Goal: Task Accomplishment & Management: Manage account settings

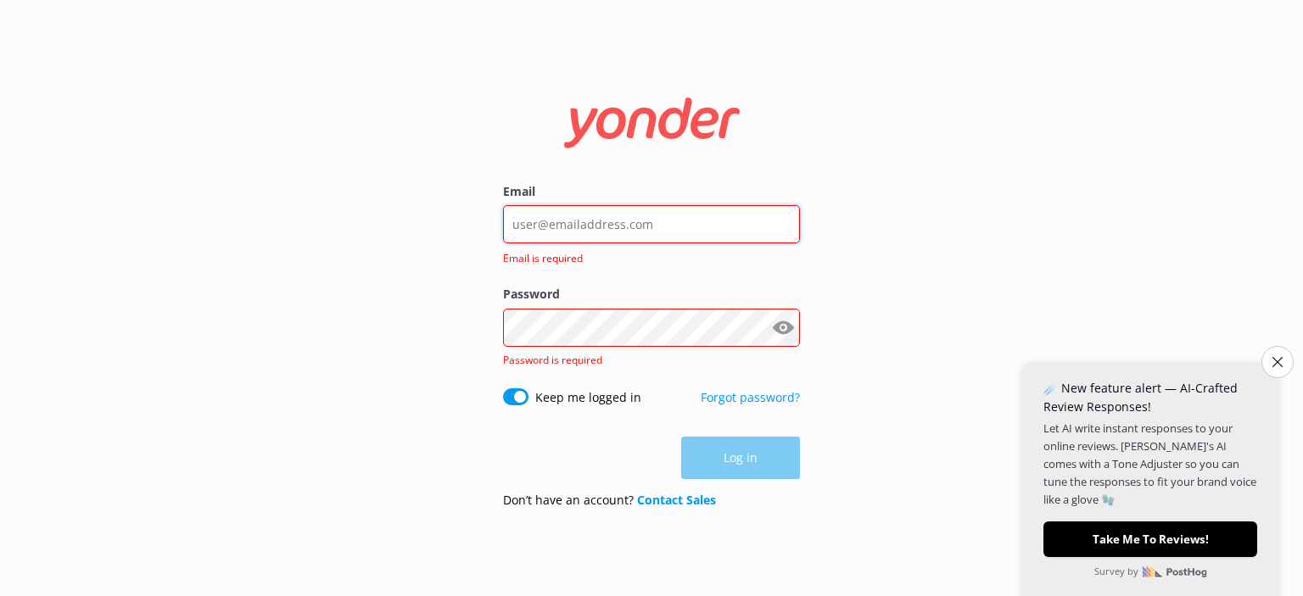
paste input "[EMAIL_ADDRESS][PERSON_NAME][DOMAIN_NAME]"
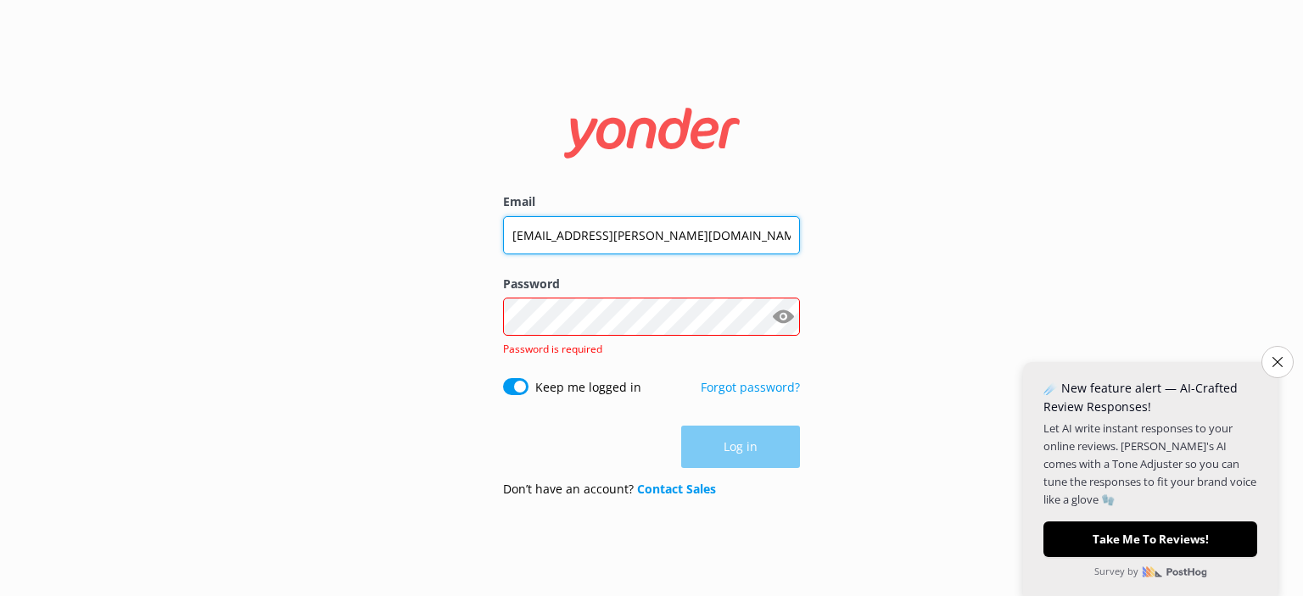
type input "[EMAIL_ADDRESS][PERSON_NAME][DOMAIN_NAME]"
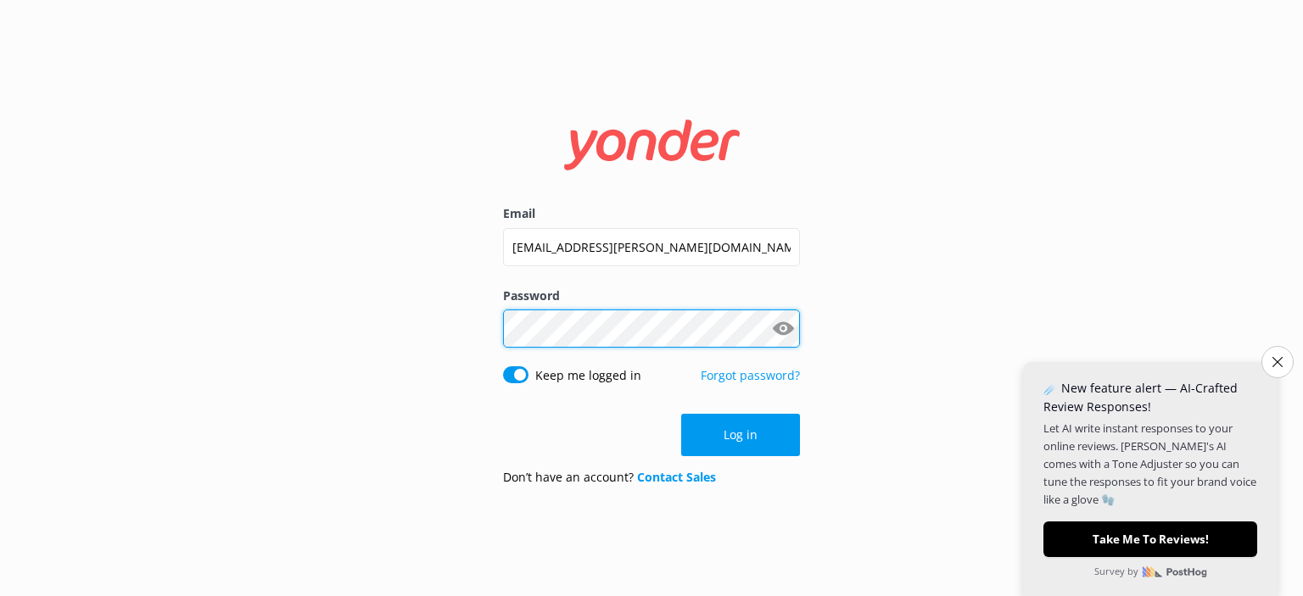
click button "Log in" at bounding box center [740, 435] width 119 height 42
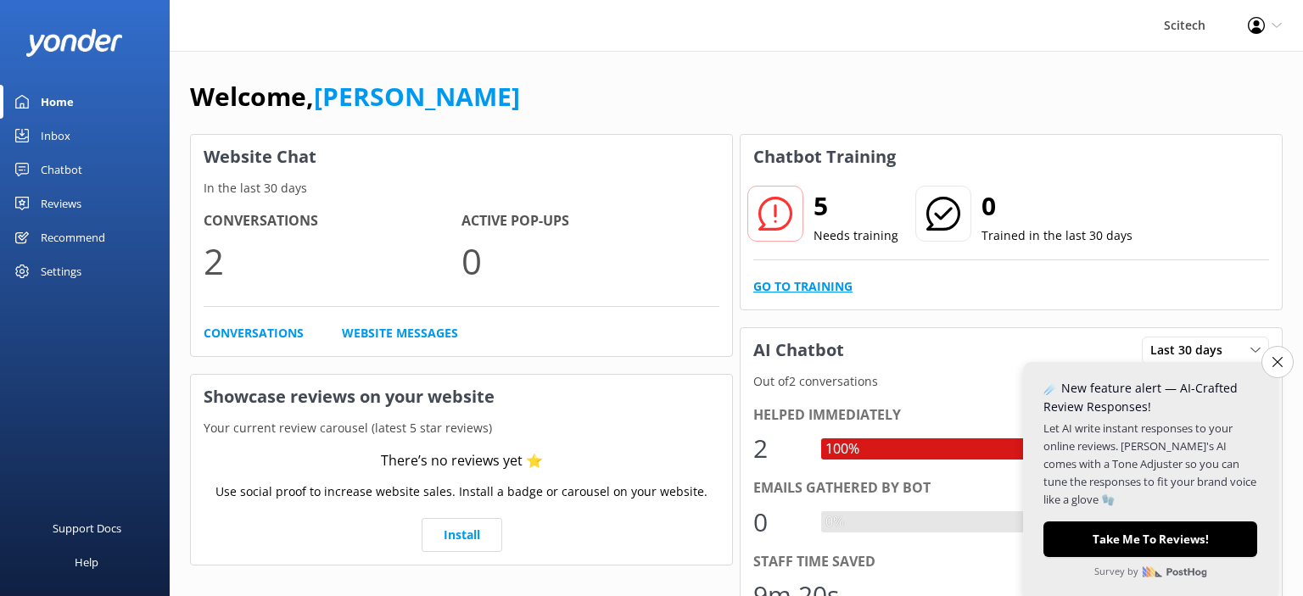
click at [792, 293] on link "Go to Training" at bounding box center [802, 286] width 99 height 19
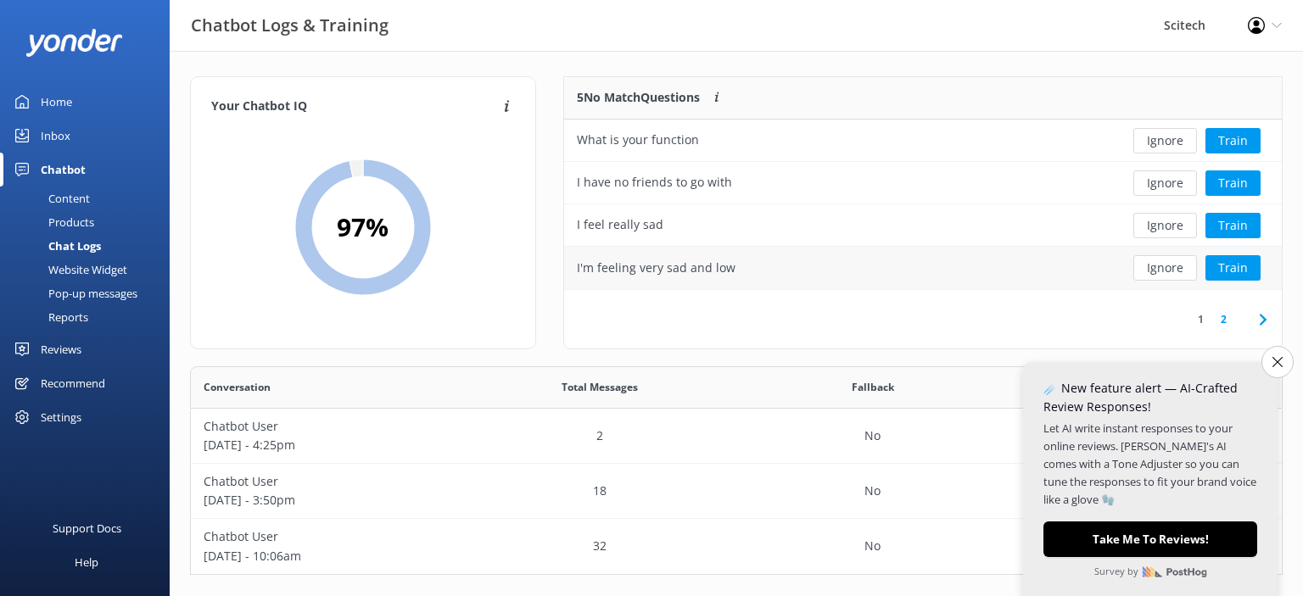
scroll to position [12, 0]
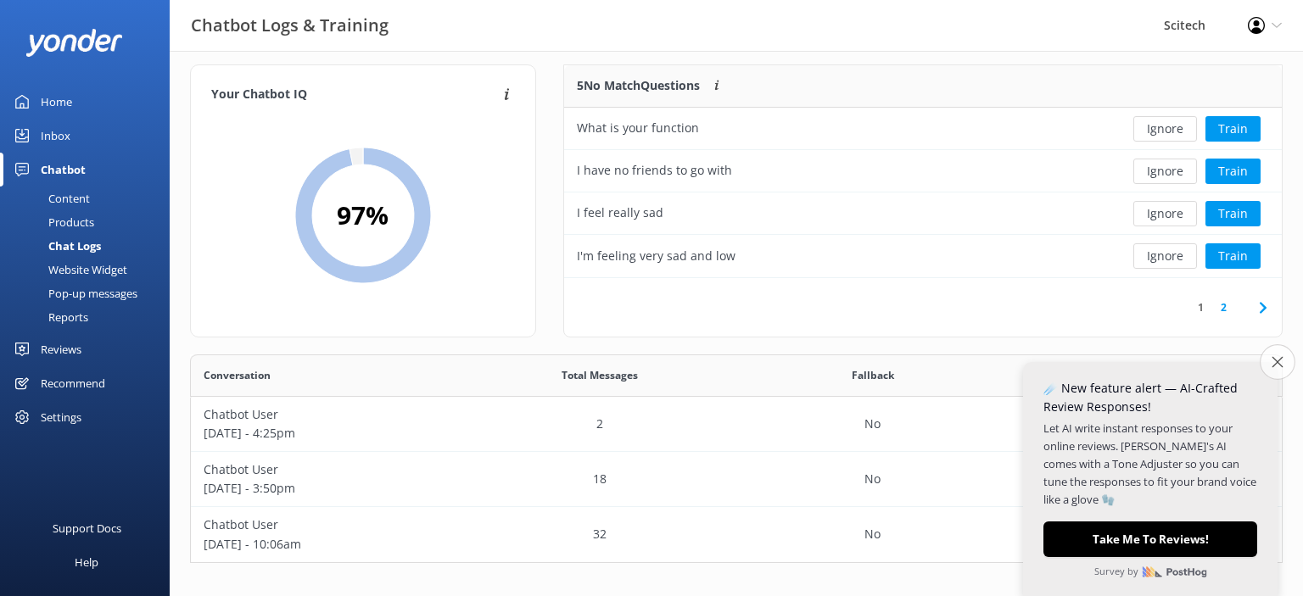
click at [1275, 368] on button "Close survey" at bounding box center [1278, 362] width 36 height 36
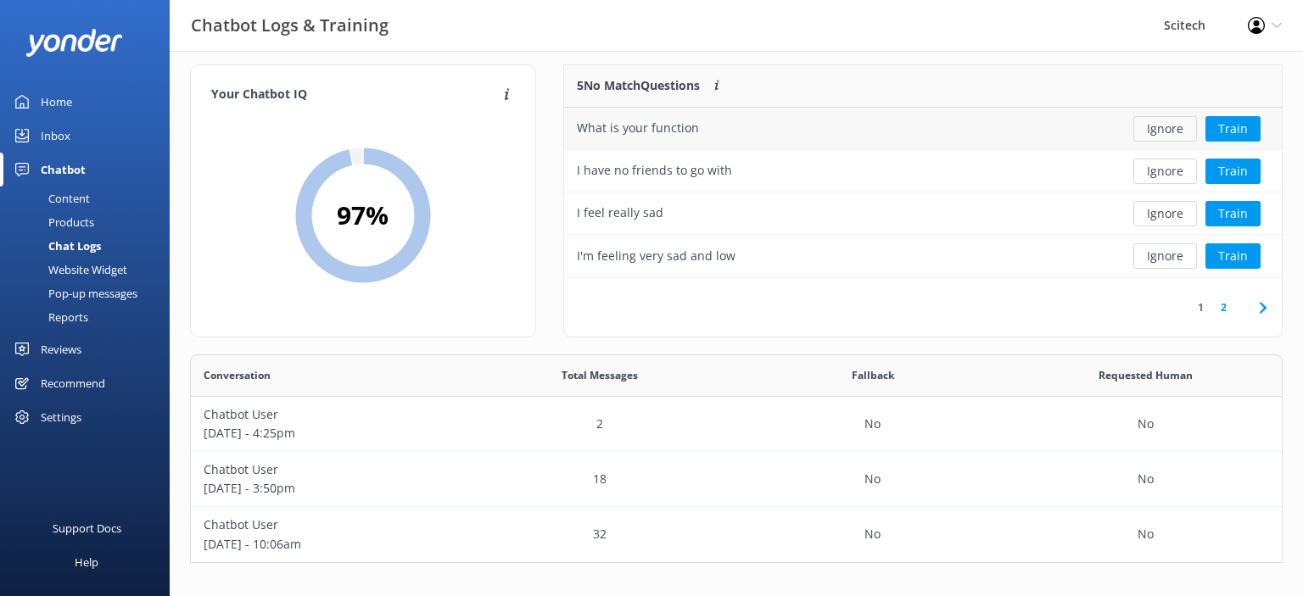
click at [1165, 129] on button "Ignore" at bounding box center [1165, 128] width 64 height 25
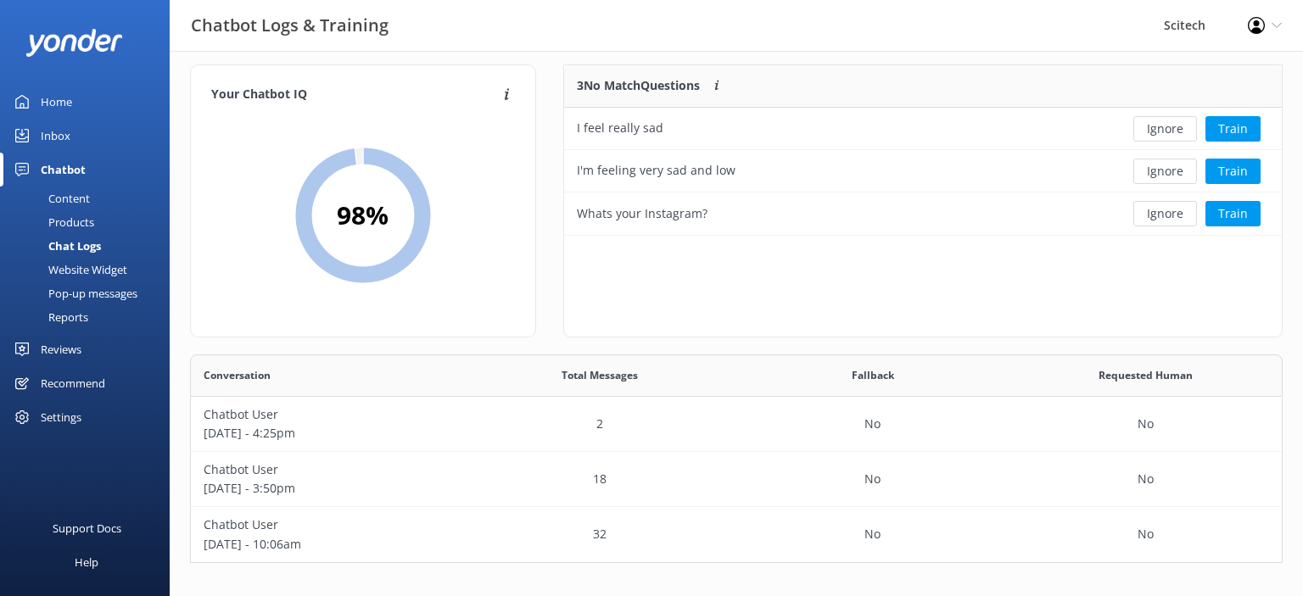
scroll to position [0, 0]
click at [1165, 129] on button "Ignore" at bounding box center [1165, 128] width 64 height 25
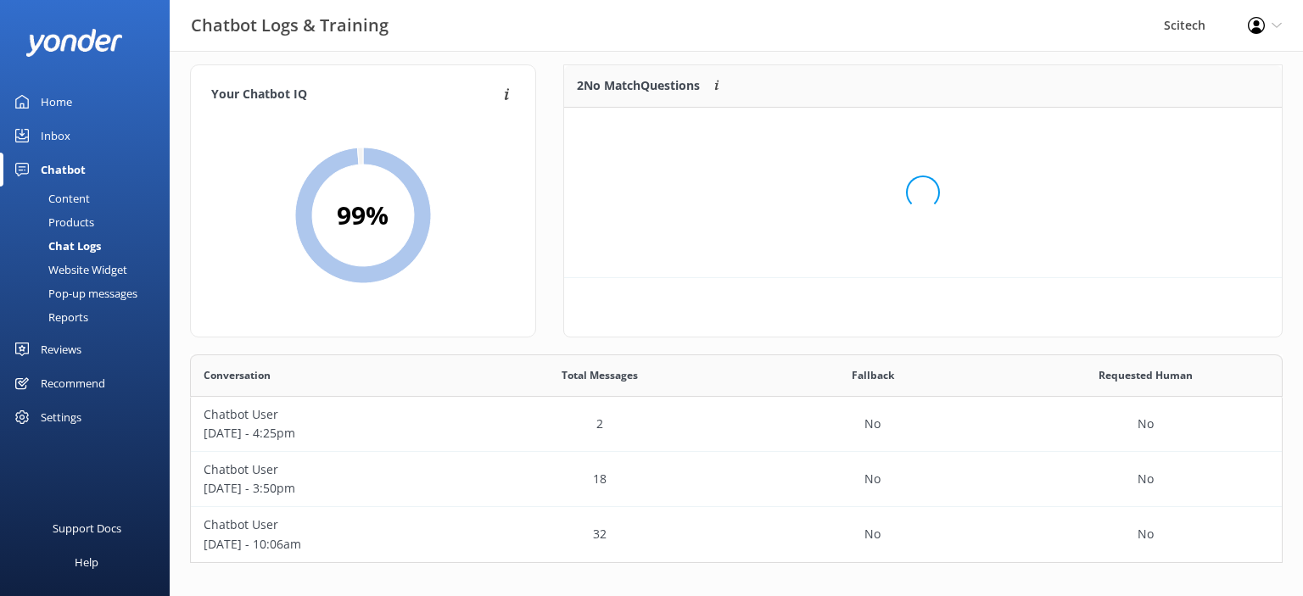
scroll to position [128, 718]
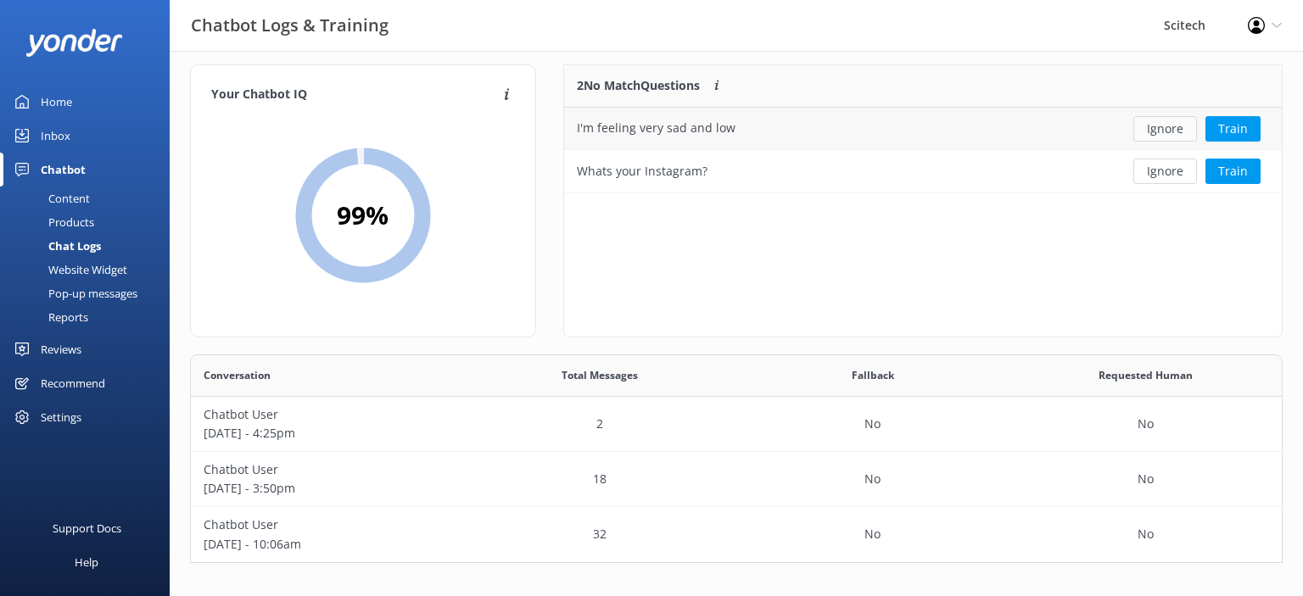
click at [1165, 128] on button "Ignore" at bounding box center [1165, 128] width 64 height 25
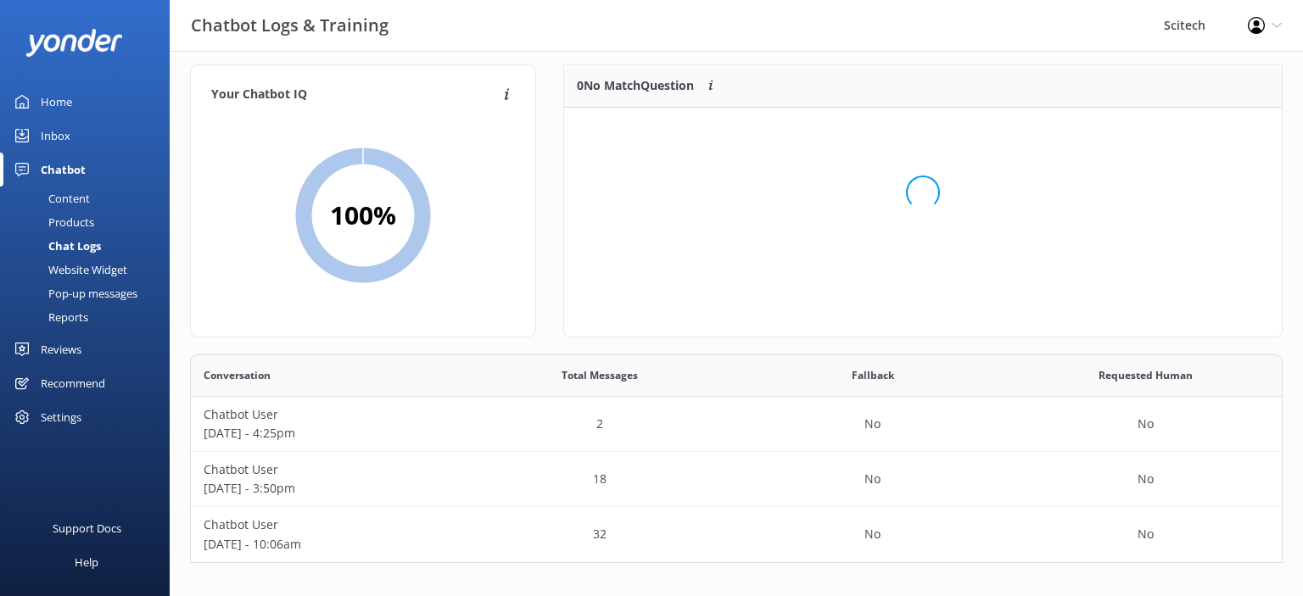
scroll to position [212, 718]
click at [53, 193] on div "Content" at bounding box center [50, 199] width 80 height 24
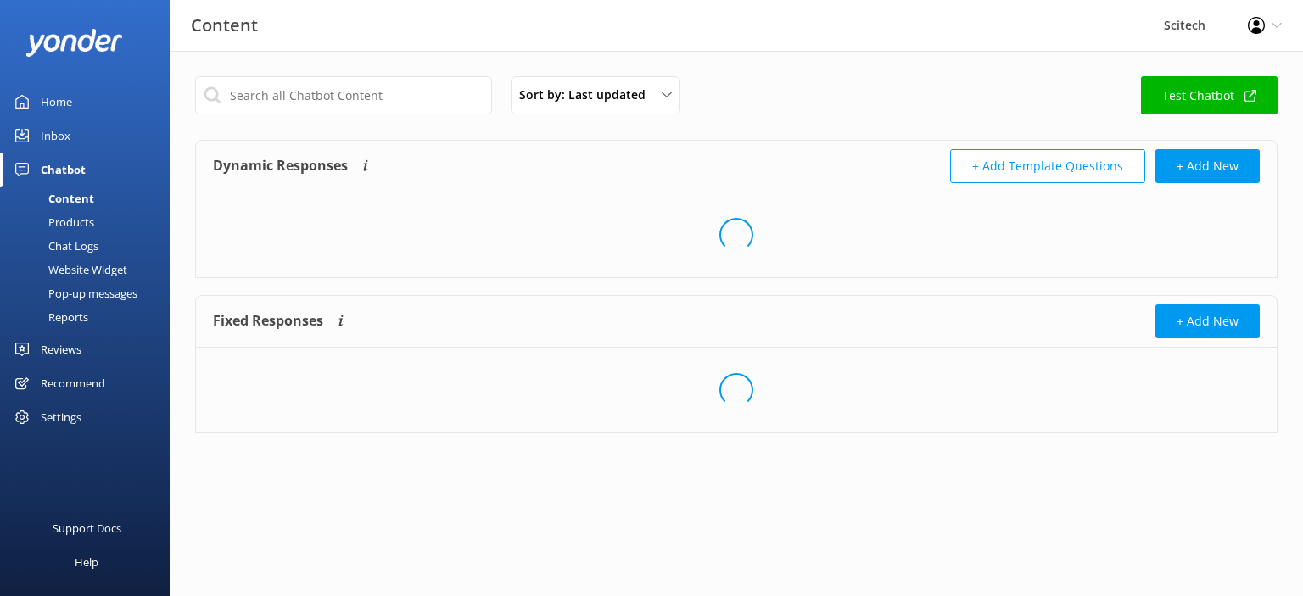
scroll to position [0, 0]
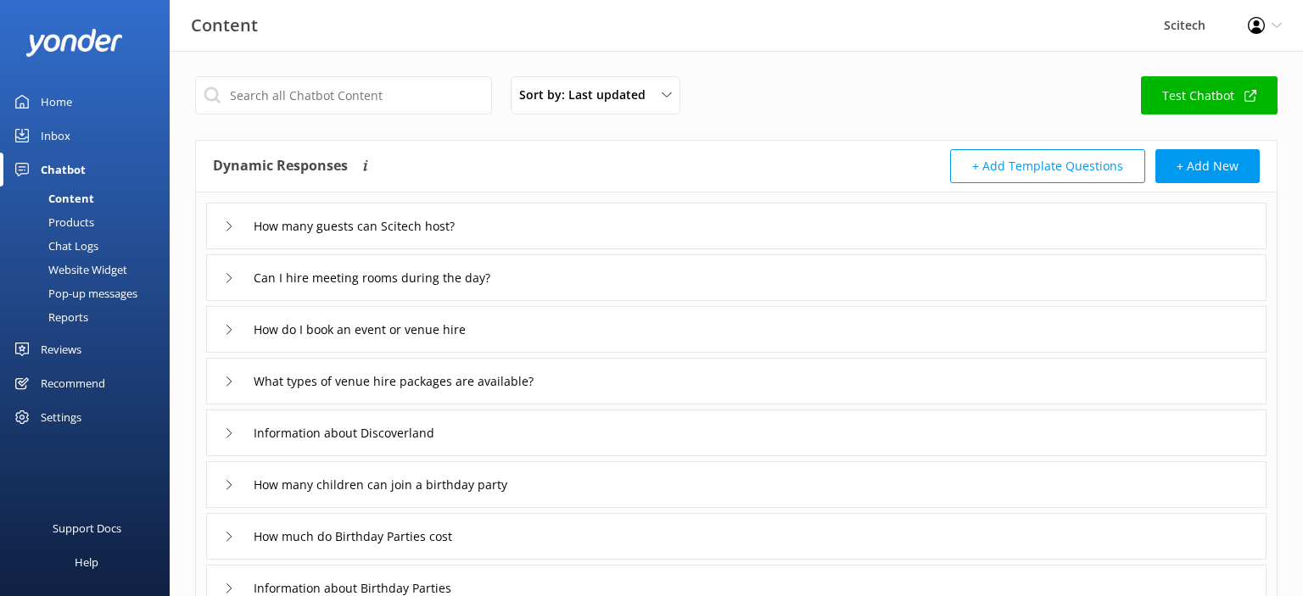
click at [83, 223] on div "Products" at bounding box center [52, 222] width 84 height 24
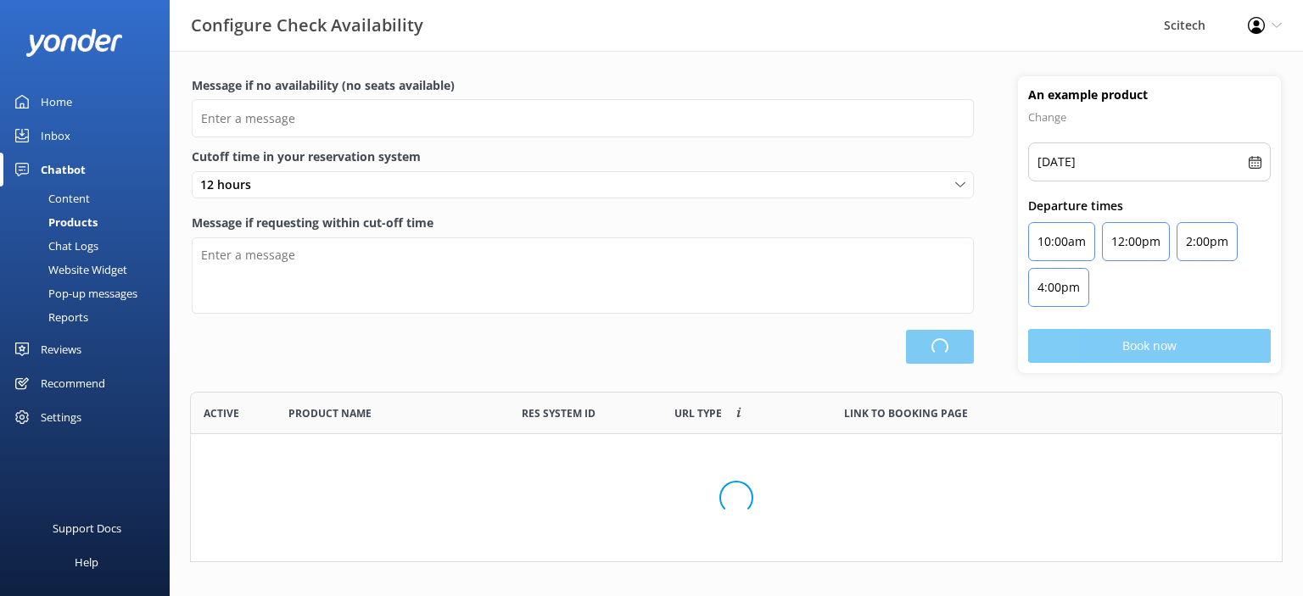
type input "There are no seats available, please check an alternative day"
type textarea "Our online booking system closes {hours} prior to departure. Please contact us …"
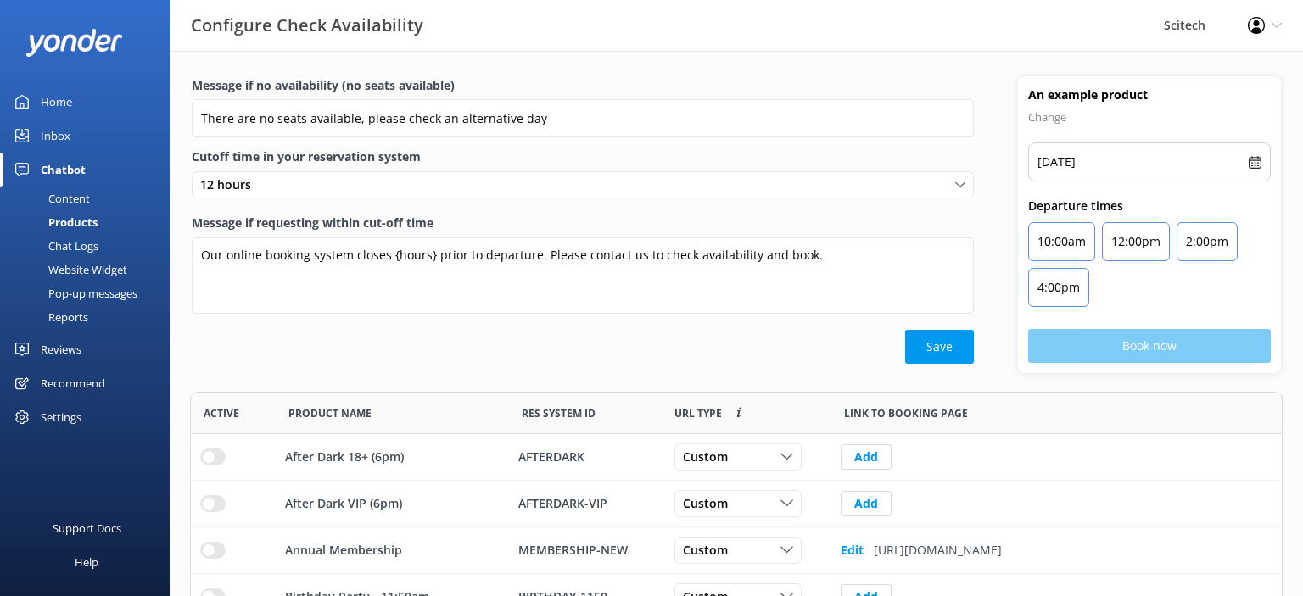
click at [68, 161] on div "Chatbot" at bounding box center [63, 170] width 45 height 34
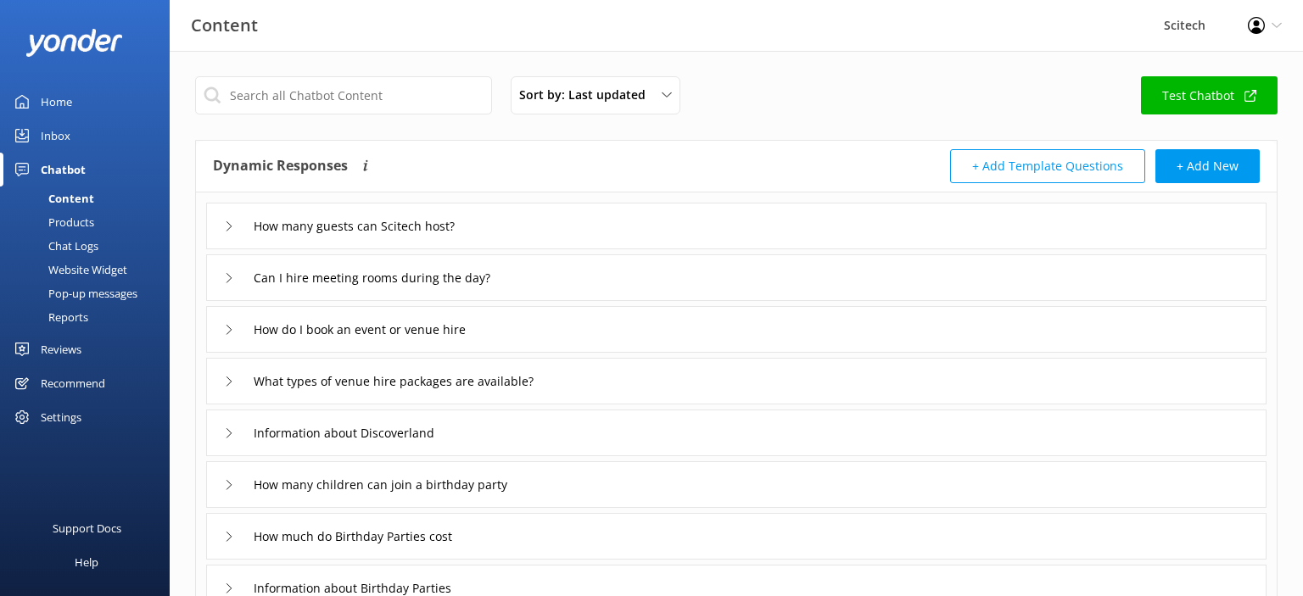
click at [1220, 94] on link "Test Chatbot" at bounding box center [1209, 95] width 137 height 38
click at [63, 423] on div "Settings" at bounding box center [61, 417] width 41 height 34
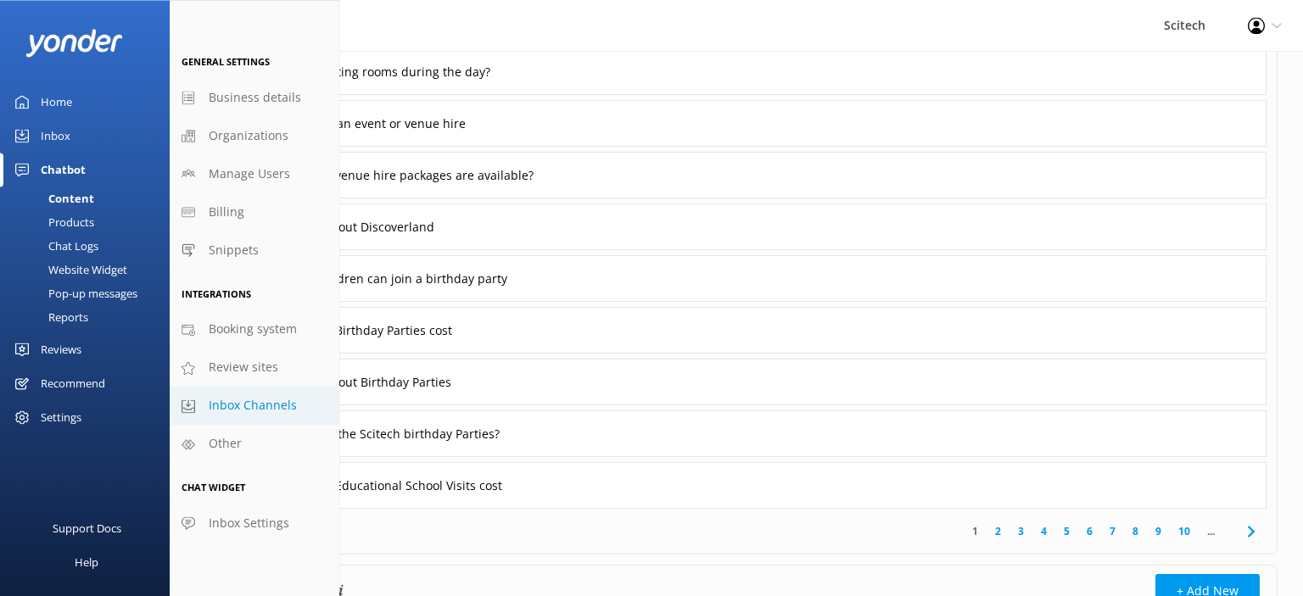
scroll to position [207, 0]
click at [237, 405] on span "Inbox Channels" at bounding box center [253, 405] width 88 height 19
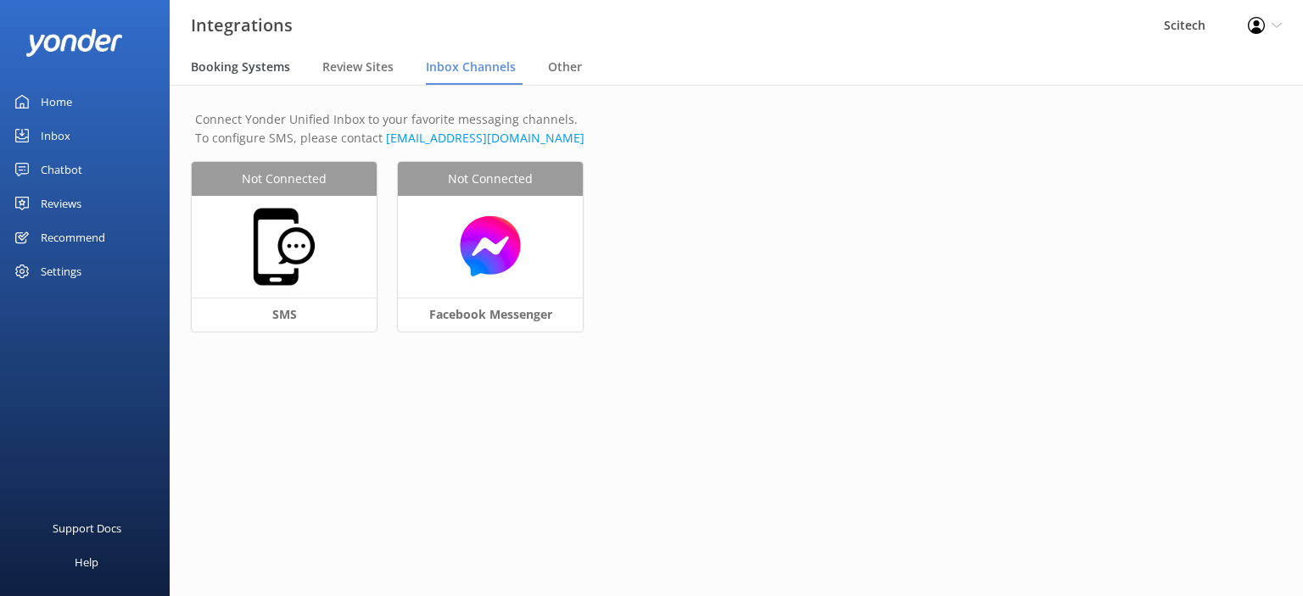
click at [249, 58] on div "Booking Systems" at bounding box center [244, 68] width 106 height 34
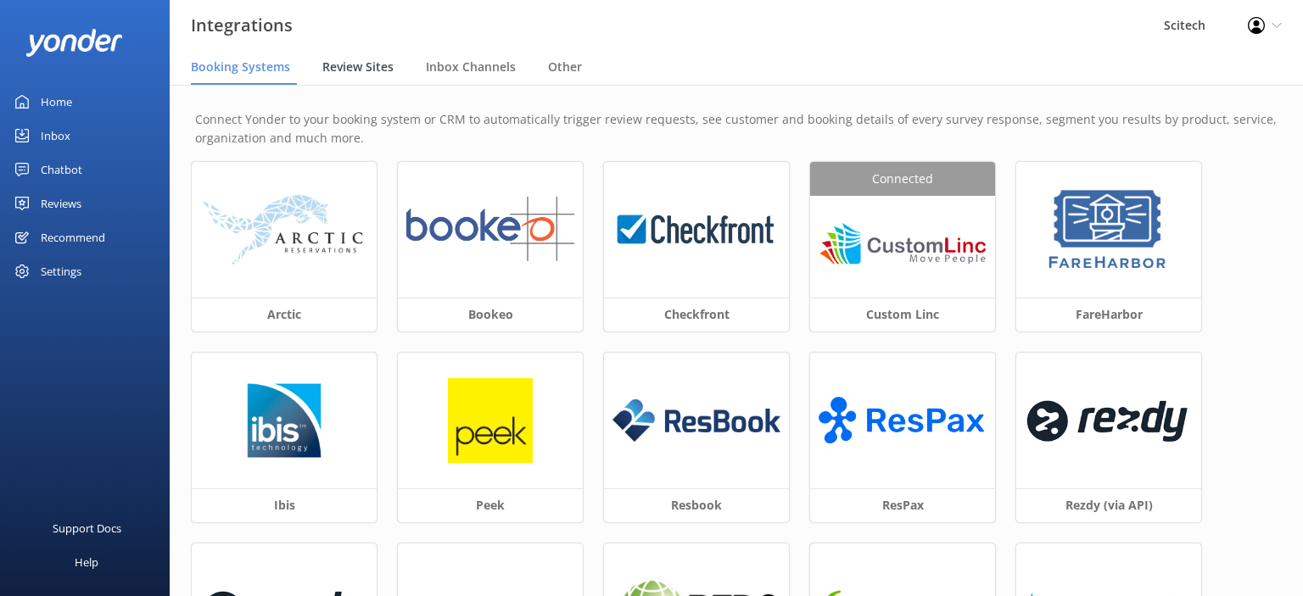
click at [366, 64] on span "Review Sites" at bounding box center [357, 67] width 71 height 17
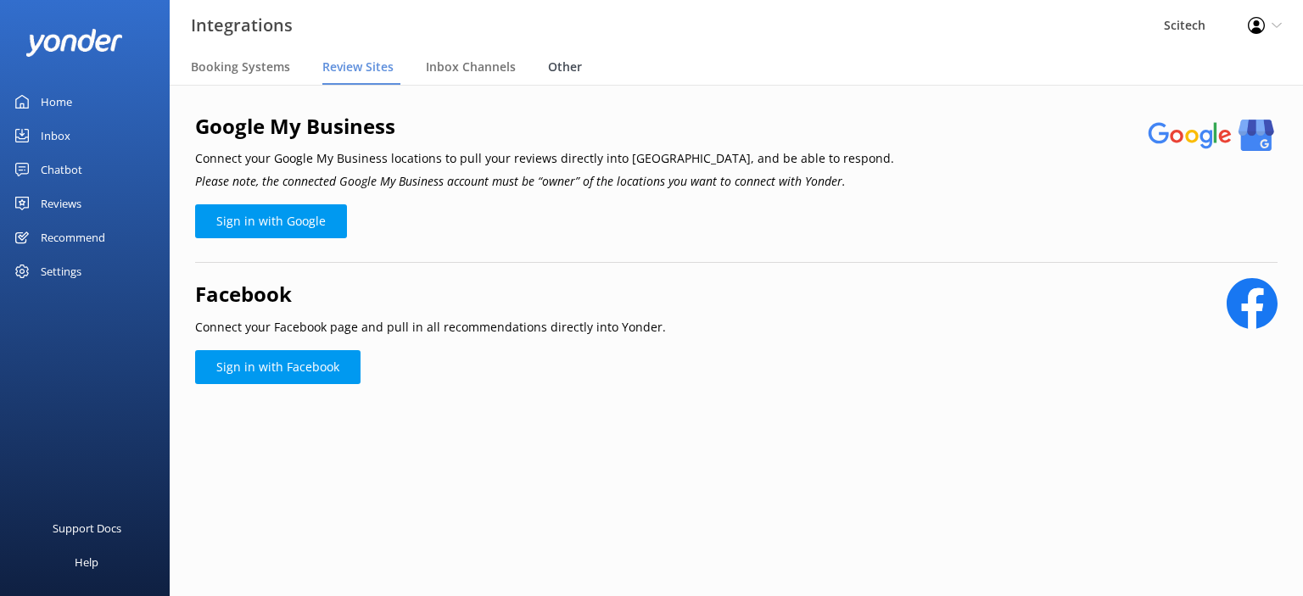
click at [575, 66] on span "Other" at bounding box center [565, 67] width 34 height 17
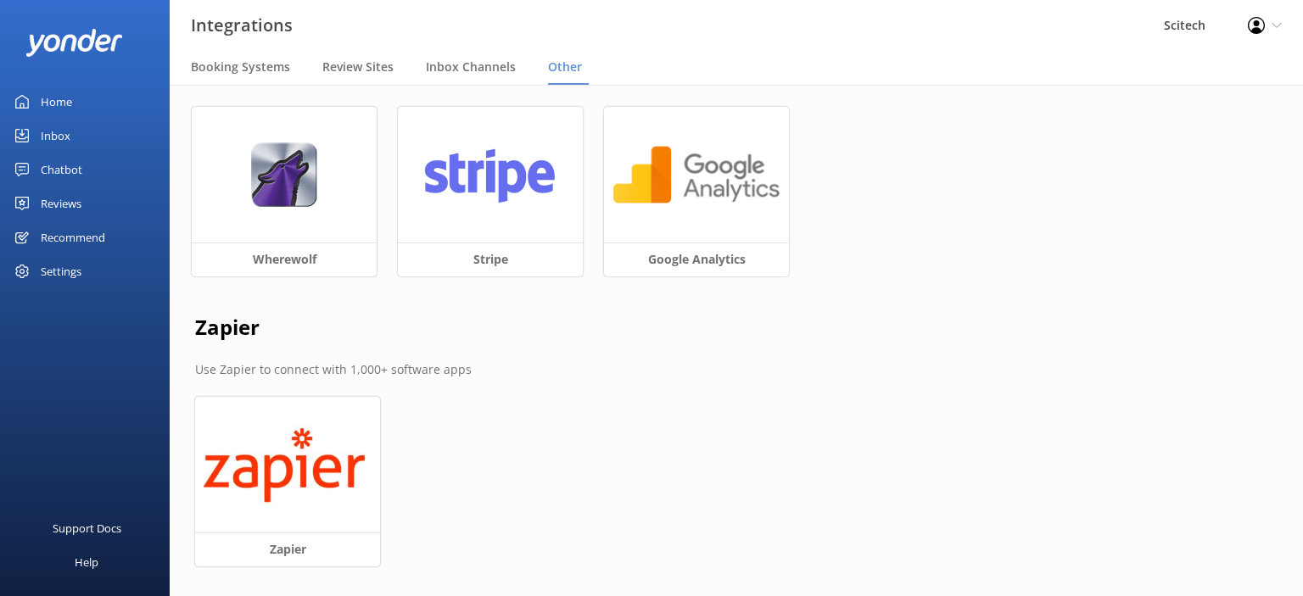
click at [1044, 366] on p "Use Zapier to connect with 1,000+ software apps" at bounding box center [736, 369] width 1082 height 19
click at [81, 238] on div "Recommend" at bounding box center [73, 238] width 64 height 34
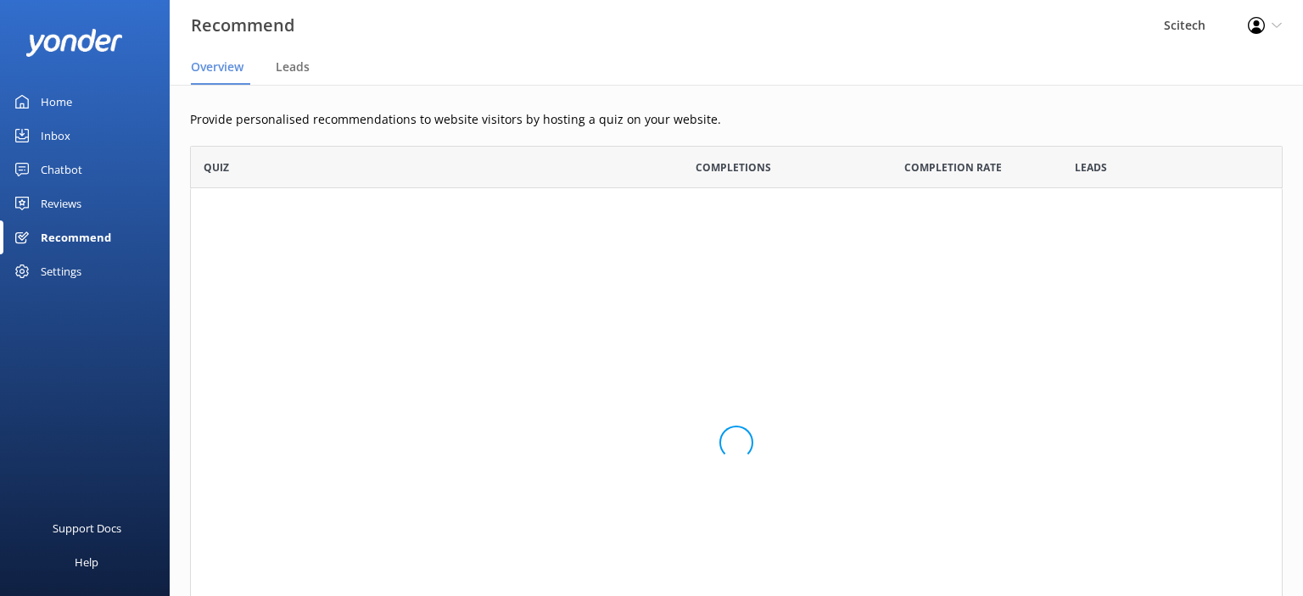
scroll to position [552, 1092]
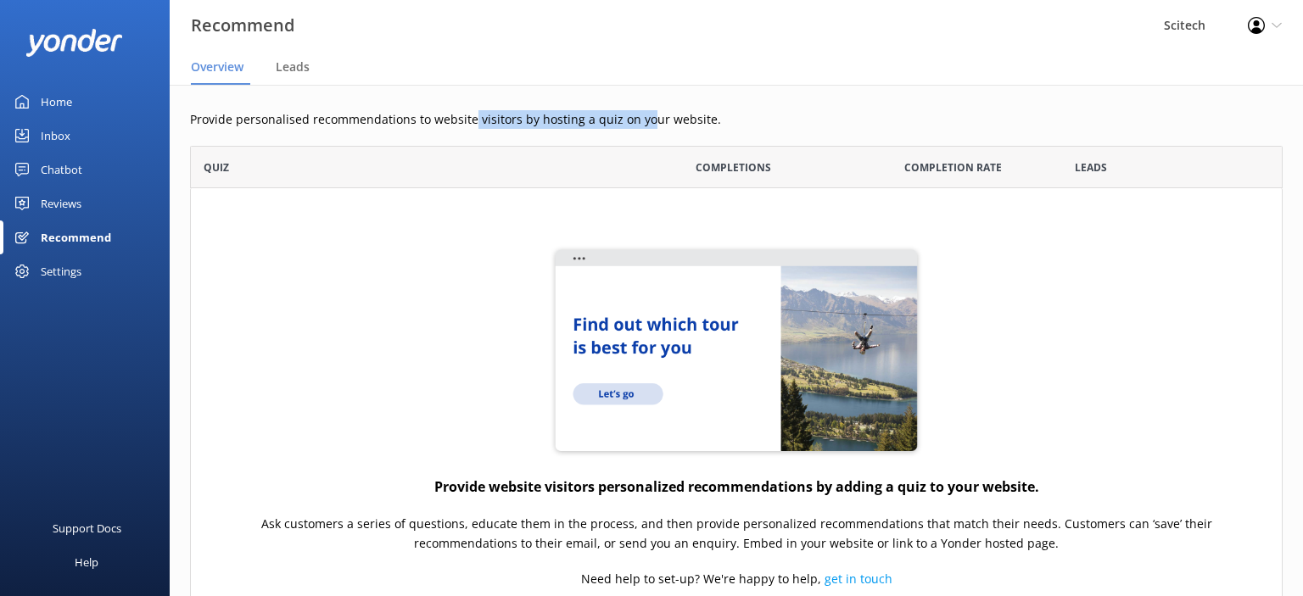
drag, startPoint x: 495, startPoint y: 120, endPoint x: 654, endPoint y: 120, distance: 159.5
click at [654, 120] on p "Provide personalised recommendations to website visitors by hosting a quiz on y…" at bounding box center [736, 119] width 1092 height 19
click at [55, 93] on div "Home" at bounding box center [56, 102] width 31 height 34
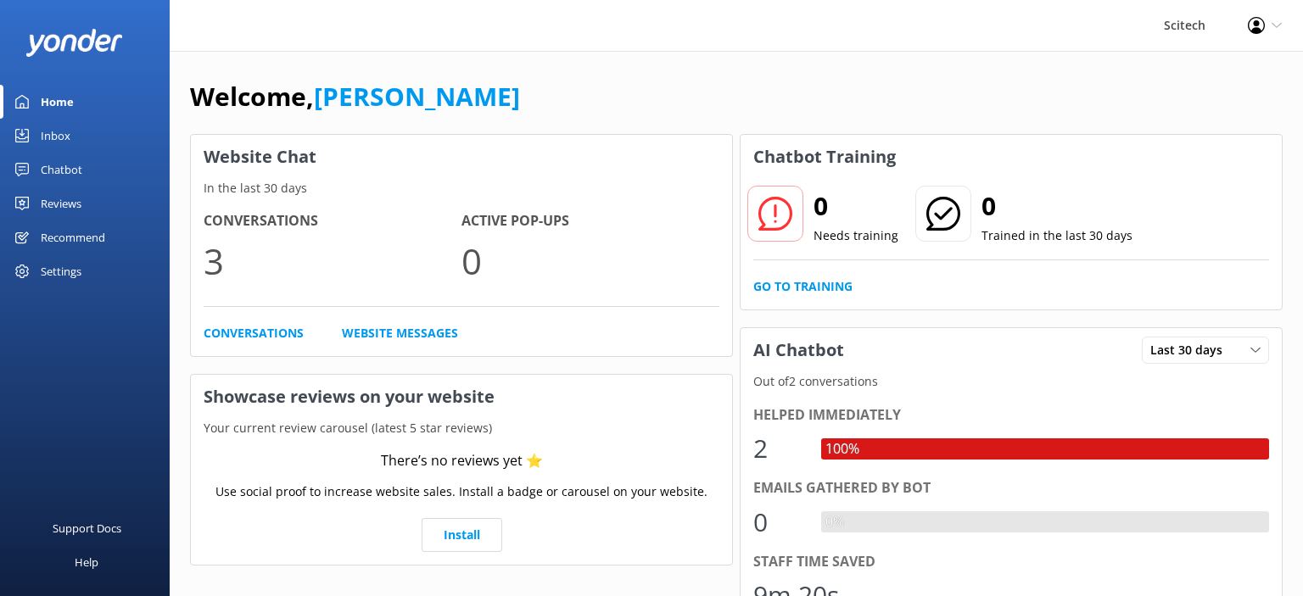
click at [53, 262] on div "Settings" at bounding box center [61, 271] width 41 height 34
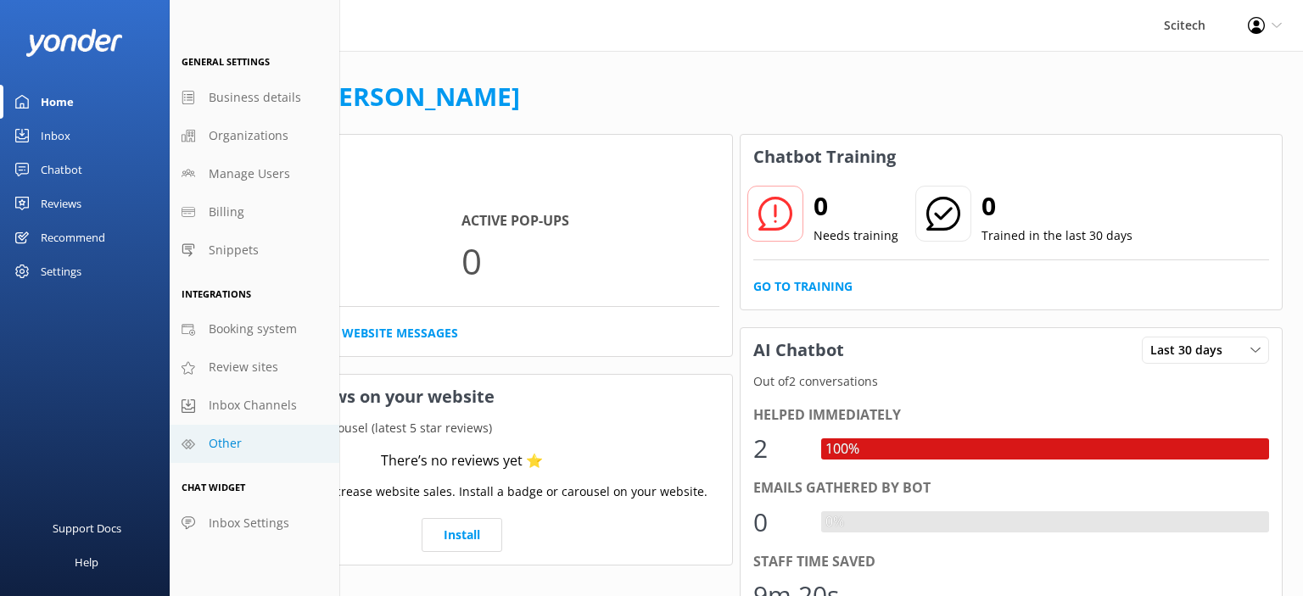
click at [226, 436] on span "Other" at bounding box center [225, 443] width 33 height 19
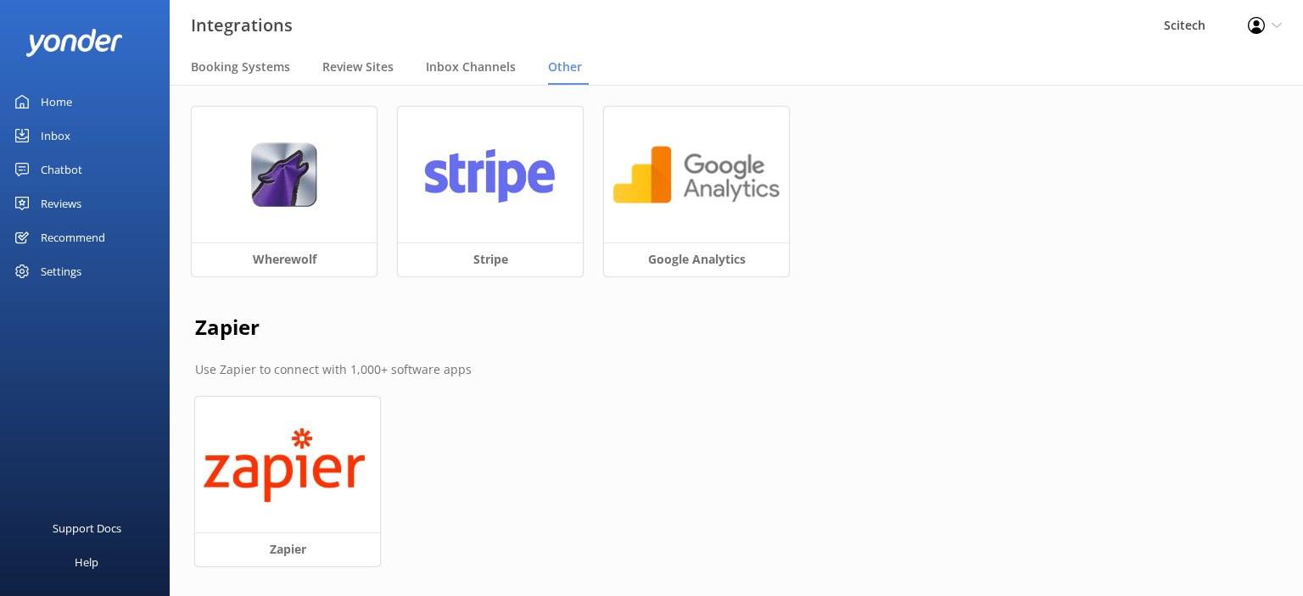
click at [59, 266] on div "Settings" at bounding box center [61, 271] width 41 height 34
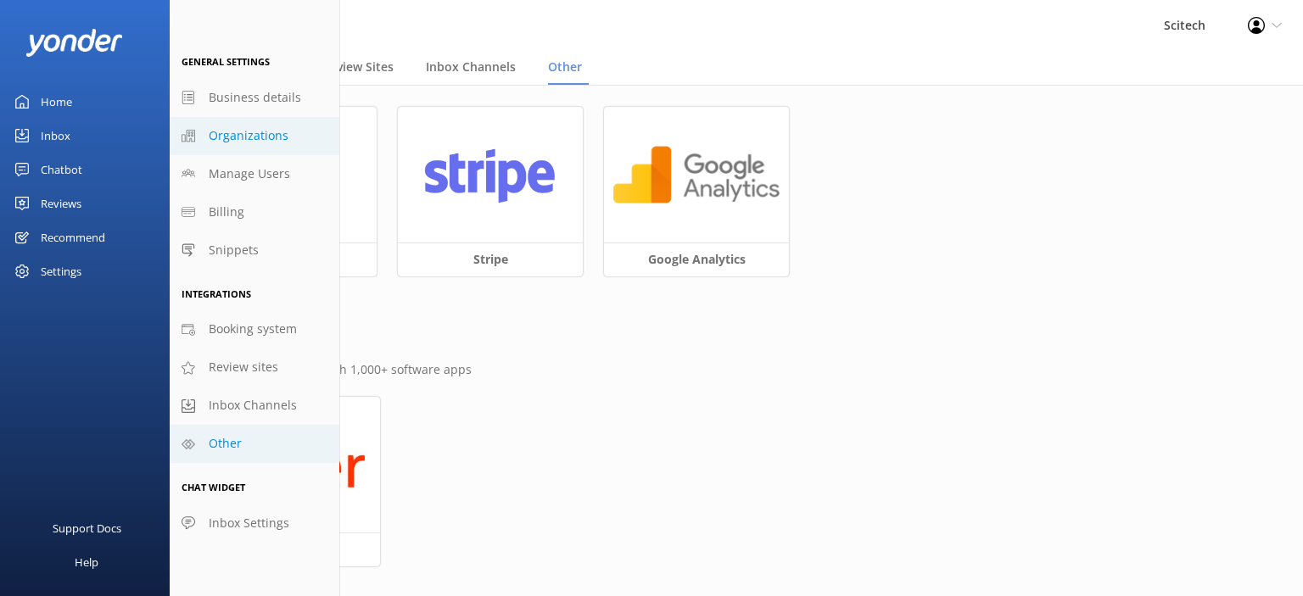
click at [209, 141] on span "Organizations" at bounding box center [249, 135] width 80 height 19
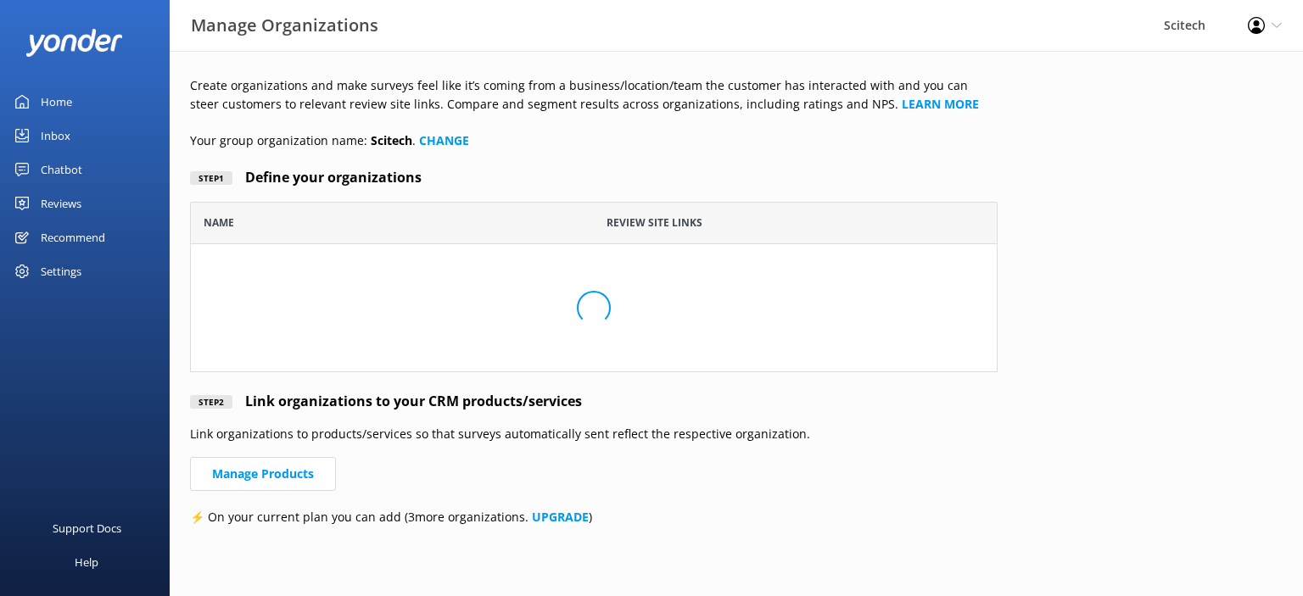
scroll to position [170, 807]
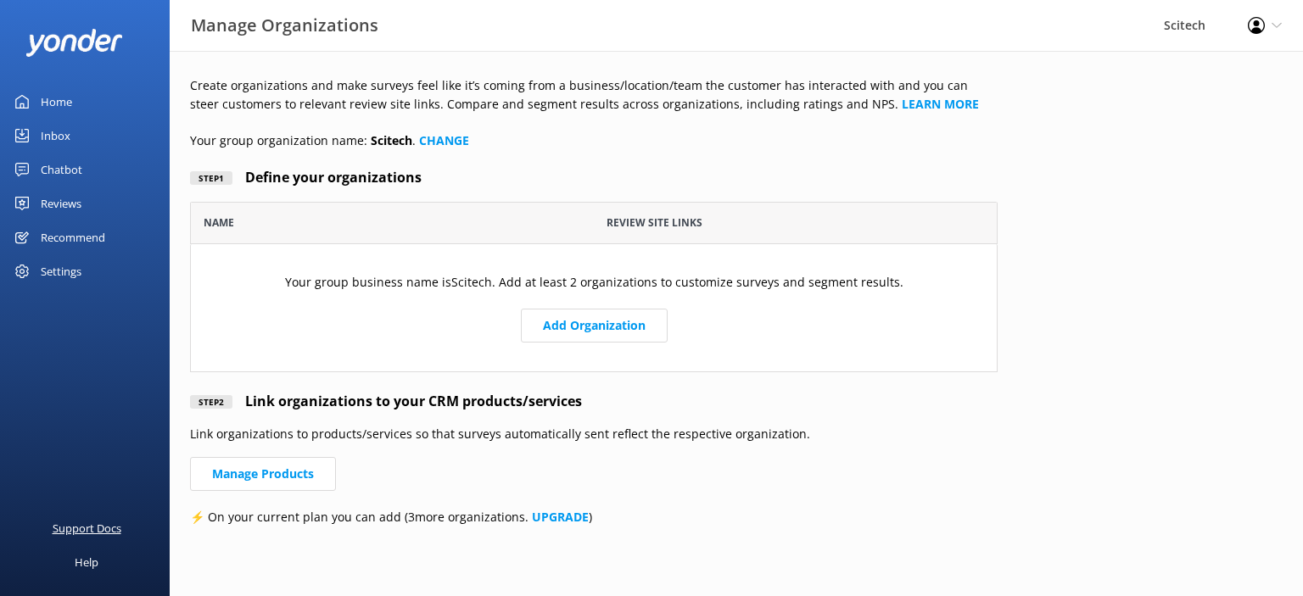
click at [100, 527] on div "Support Docs" at bounding box center [87, 528] width 69 height 34
click at [19, 119] on link "Inbox" at bounding box center [85, 136] width 170 height 34
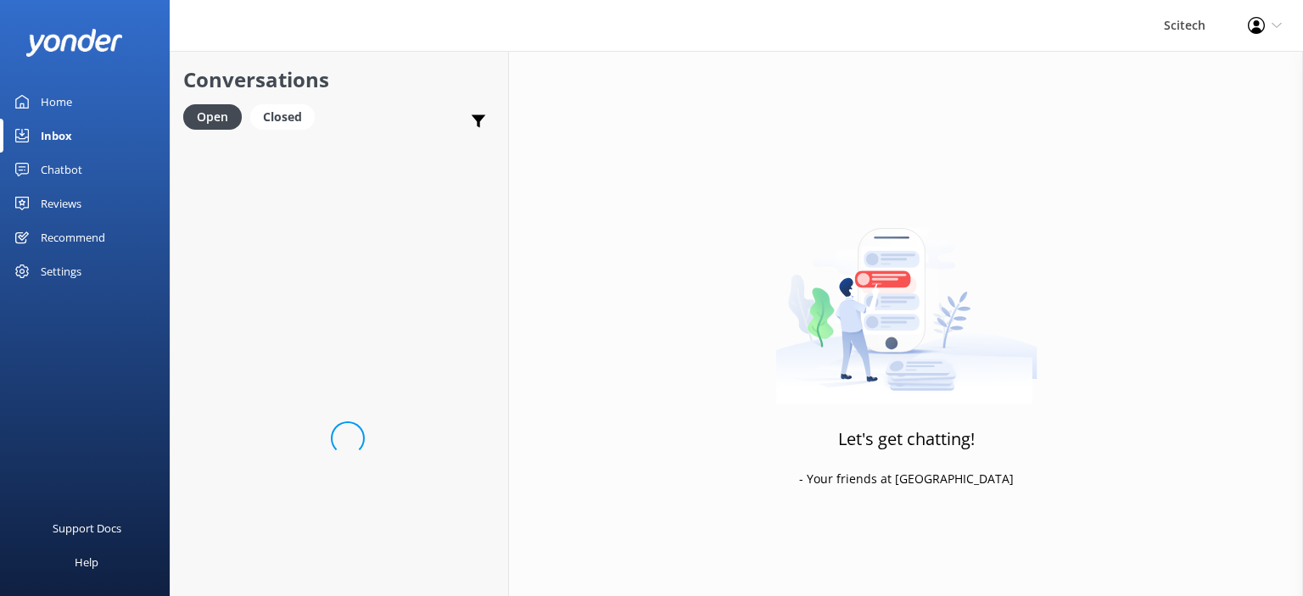
click at [42, 100] on div "Home" at bounding box center [56, 102] width 31 height 34
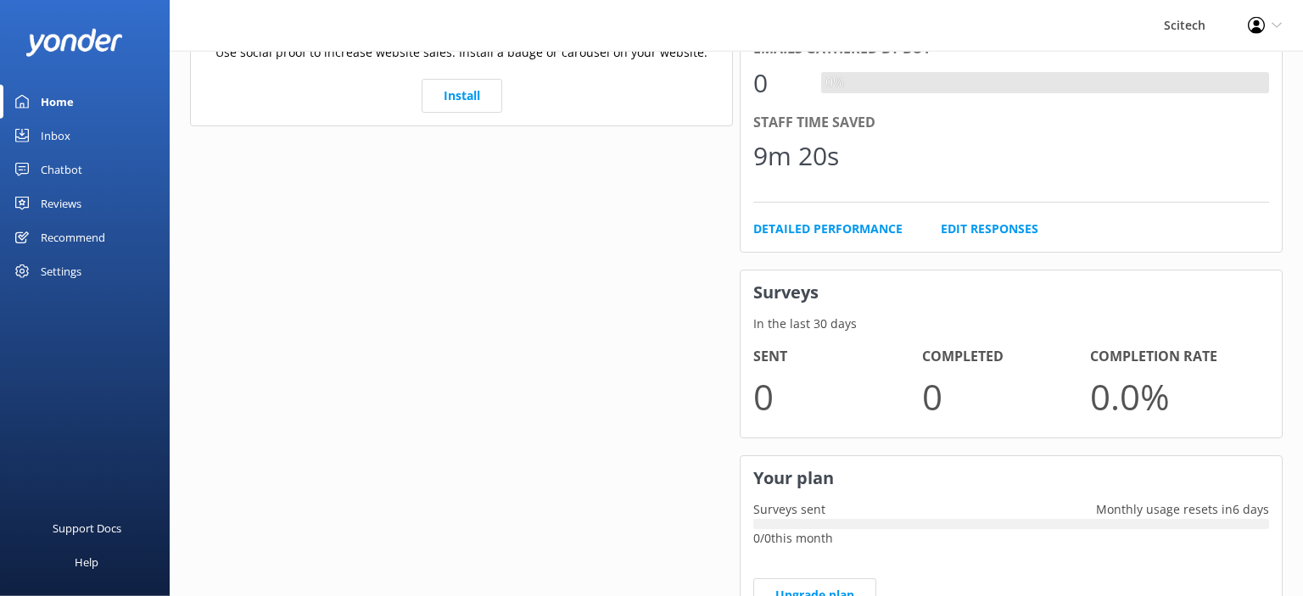
scroll to position [517, 0]
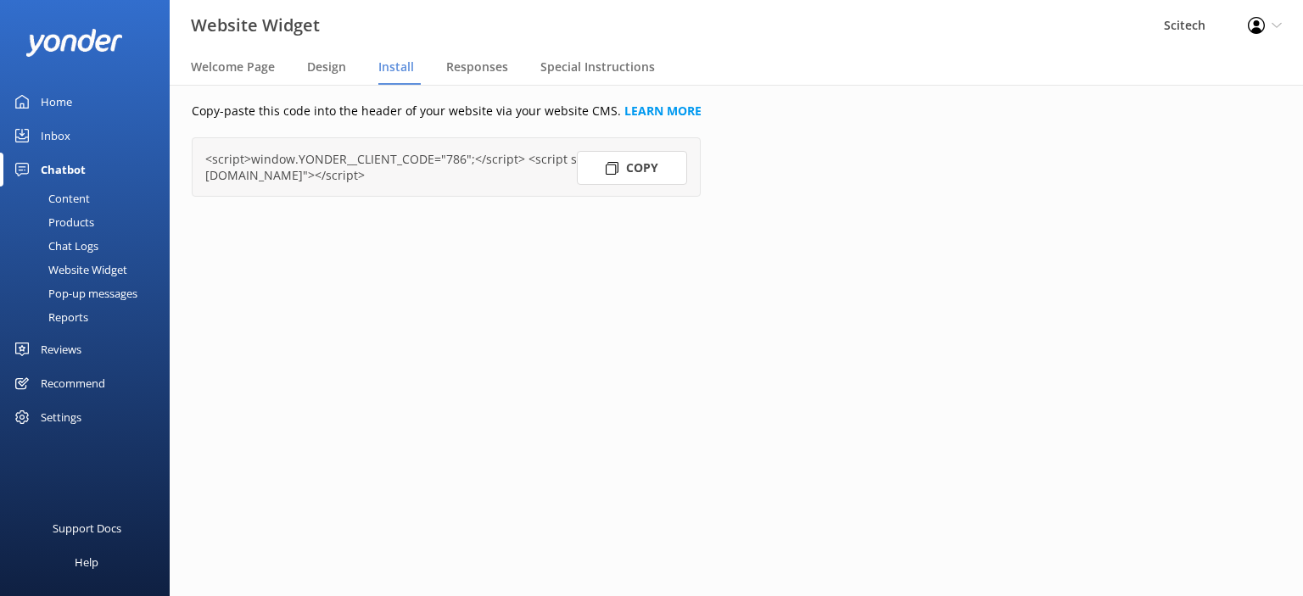
click at [612, 177] on button "Copy" at bounding box center [632, 168] width 110 height 34
